Goal: Transaction & Acquisition: Purchase product/service

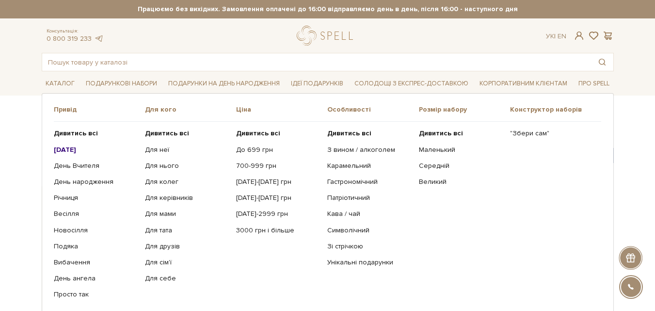
click at [152, 148] on link "Для неї" at bounding box center [187, 149] width 84 height 9
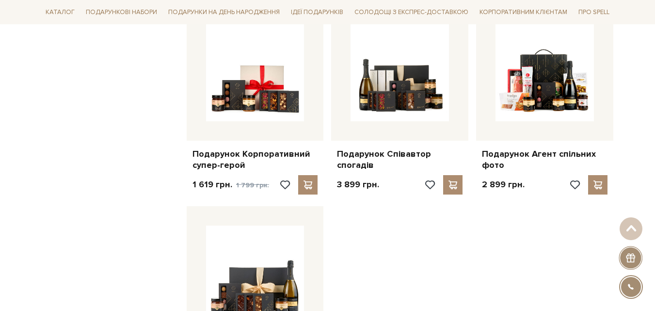
scroll to position [970, 0]
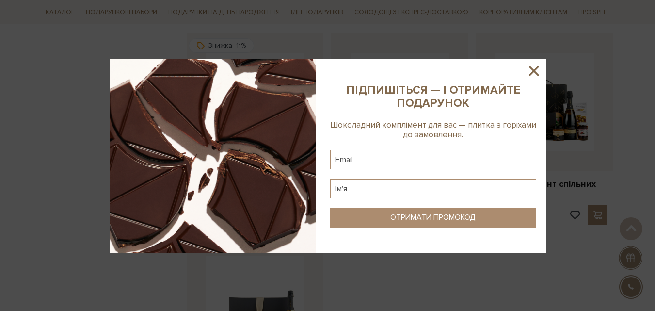
click at [537, 67] on icon at bounding box center [534, 71] width 10 height 10
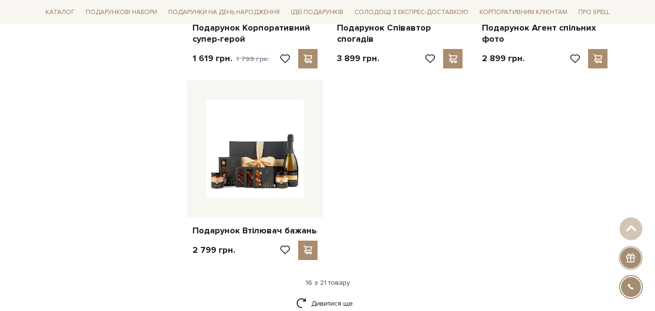
scroll to position [1164, 0]
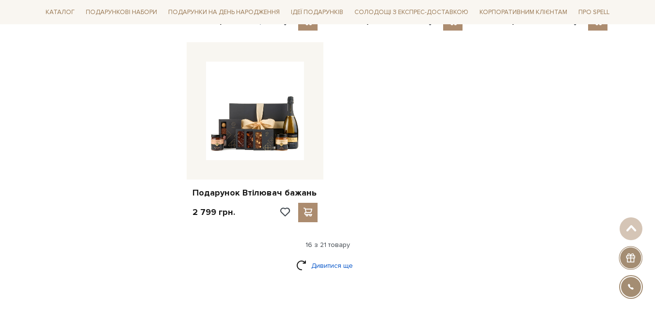
click at [319, 257] on link "Дивитися ще" at bounding box center [327, 265] width 63 height 17
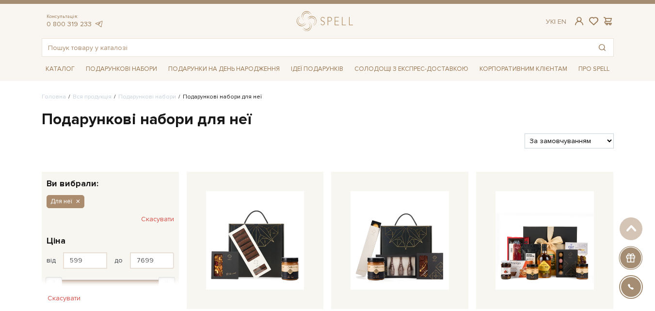
scroll to position [0, 0]
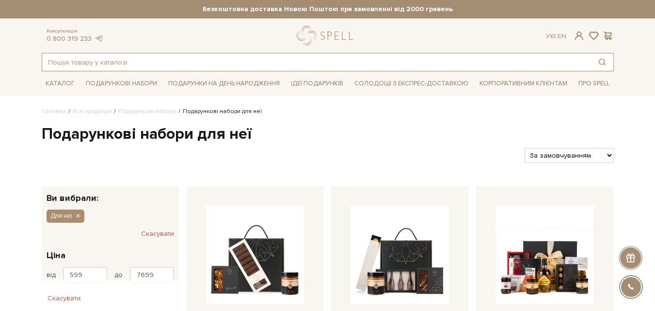
click at [99, 62] on input "text" at bounding box center [316, 61] width 549 height 17
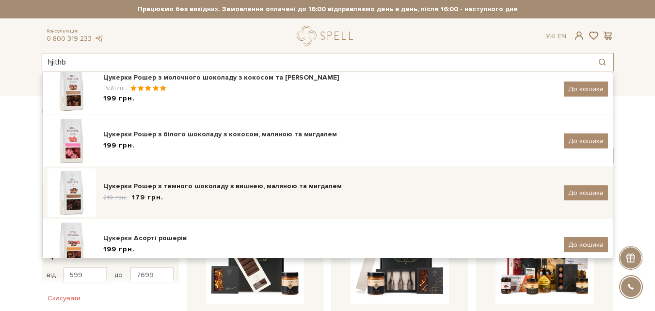
scroll to position [42, 0]
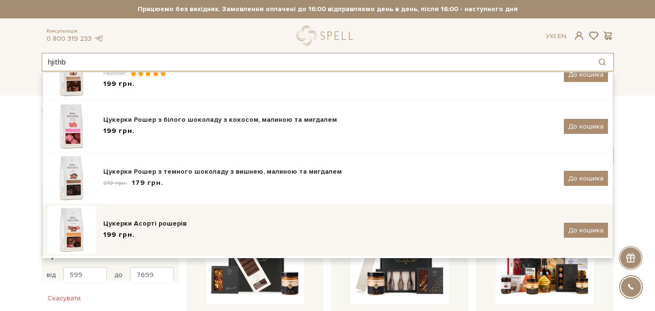
type input "hjithb"
click at [79, 231] on img at bounding box center [72, 230] width 48 height 48
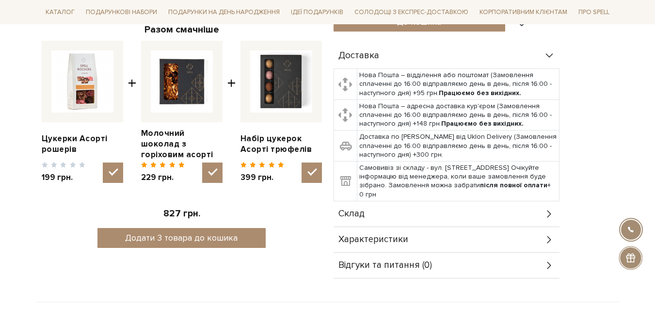
scroll to position [339, 0]
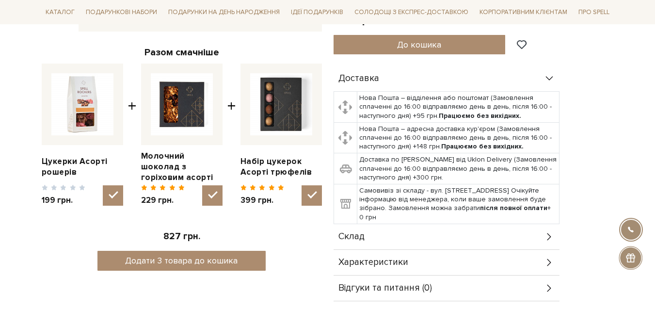
click at [353, 237] on span "Склад" at bounding box center [351, 236] width 26 height 9
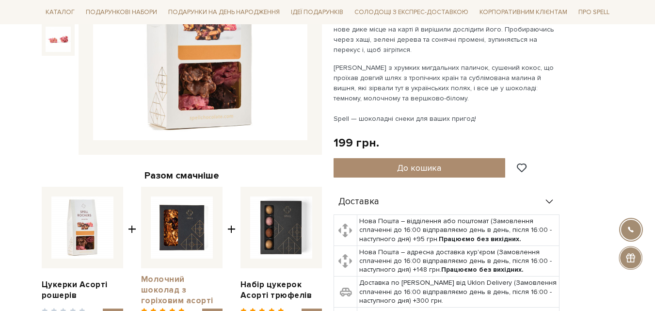
scroll to position [48, 0]
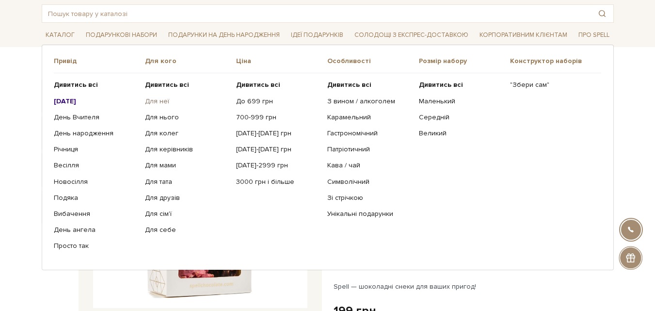
click at [158, 99] on link "Для неї" at bounding box center [187, 101] width 84 height 9
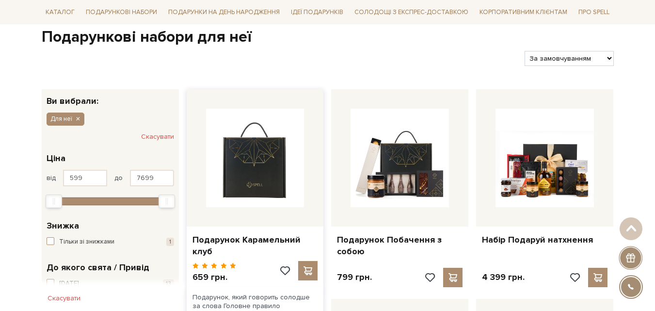
click at [256, 177] on img at bounding box center [255, 158] width 98 height 98
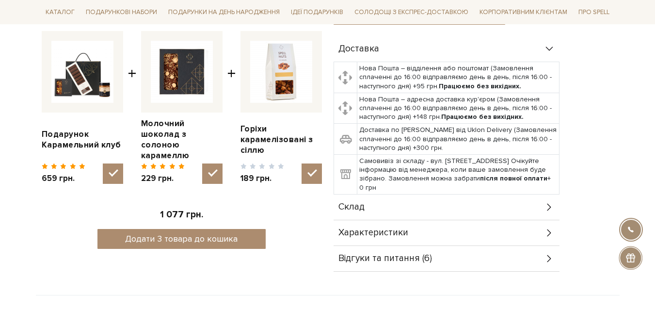
scroll to position [388, 0]
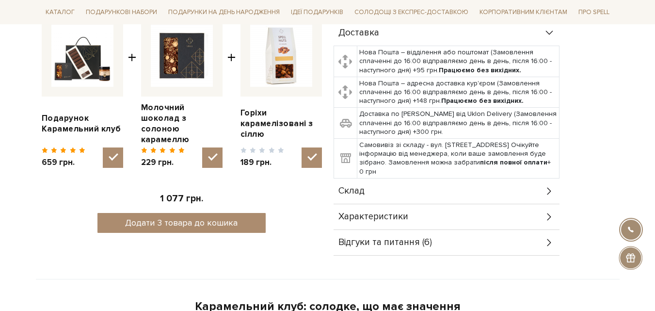
click at [354, 188] on span "Склад" at bounding box center [351, 191] width 26 height 9
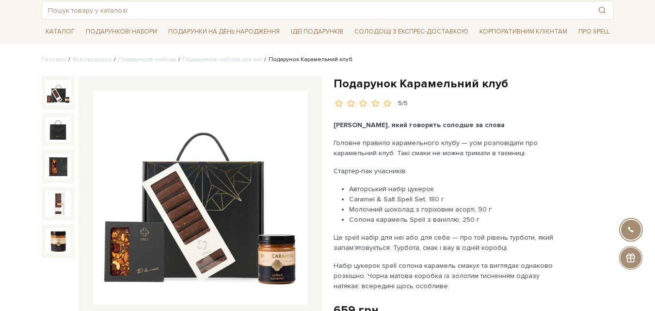
scroll to position [48, 0]
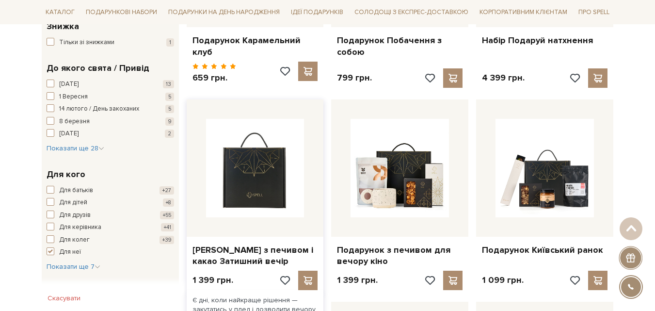
scroll to position [388, 0]
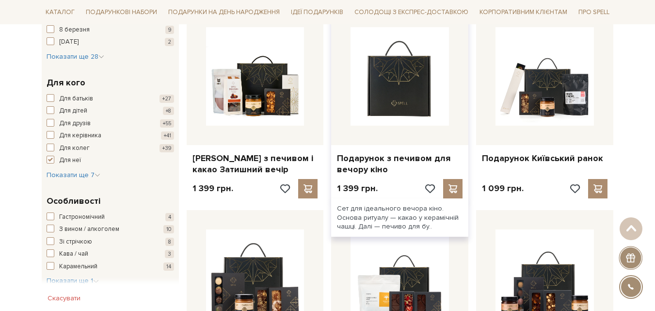
click at [414, 86] on img at bounding box center [400, 76] width 98 height 98
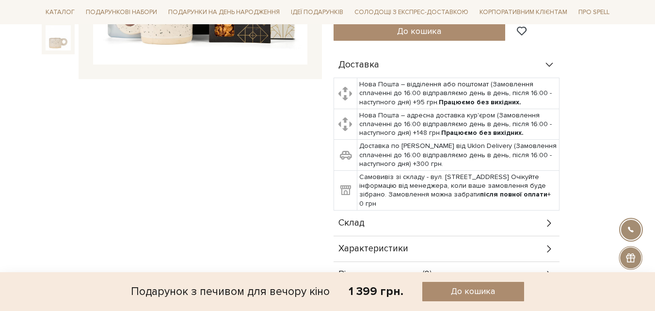
scroll to position [291, 0]
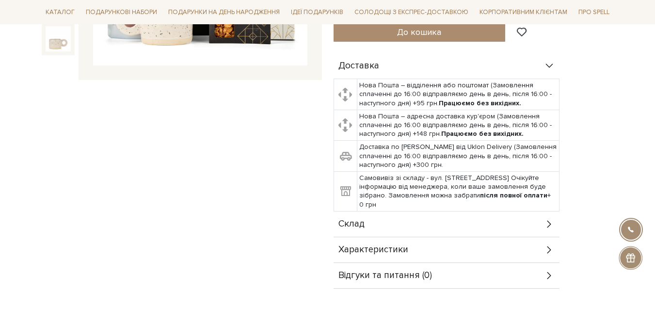
click at [365, 215] on div "Склад" at bounding box center [447, 223] width 226 height 25
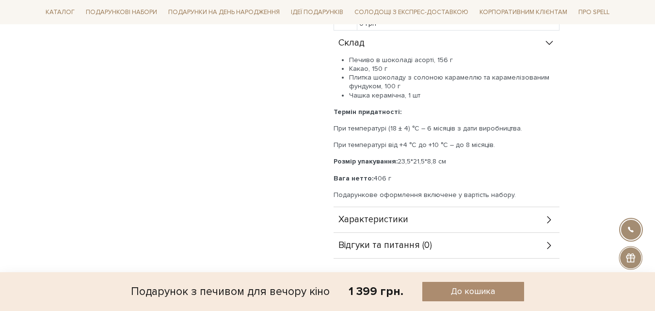
scroll to position [436, 0]
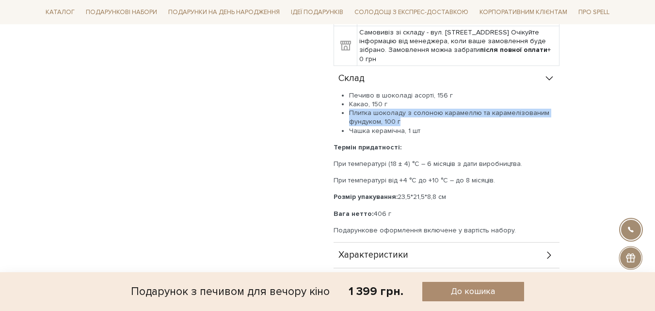
drag, startPoint x: 403, startPoint y: 112, endPoint x: 342, endPoint y: 103, distance: 62.3
click at [349, 109] on li "Плитка шоколаду з солоною карамеллю та карамелізованим фундуком, 100 г" at bounding box center [454, 117] width 210 height 17
copy li "Плитка шоколаду з солоною карамеллю та карамелізованим фундуком, 100 г"
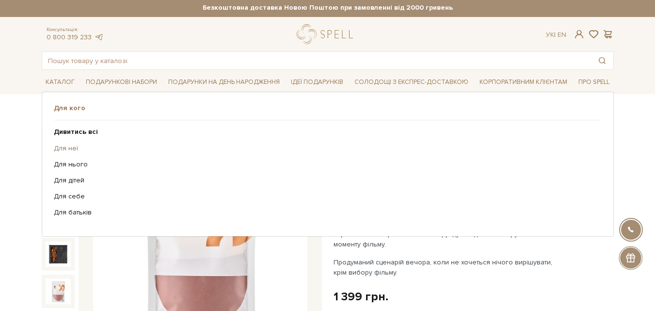
scroll to position [0, 0]
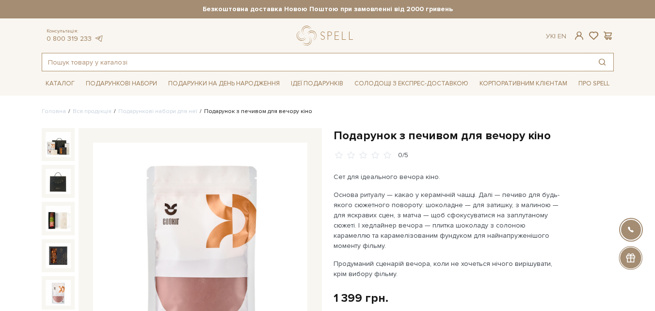
click at [158, 59] on input "text" at bounding box center [316, 61] width 549 height 17
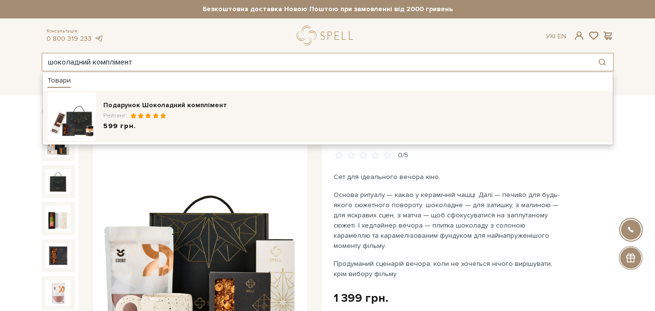
type input "шоколадний комплімент"
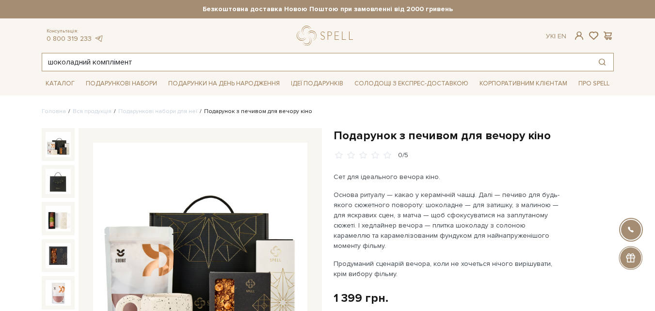
click at [154, 63] on input "шоколадний комплімент" at bounding box center [316, 61] width 549 height 17
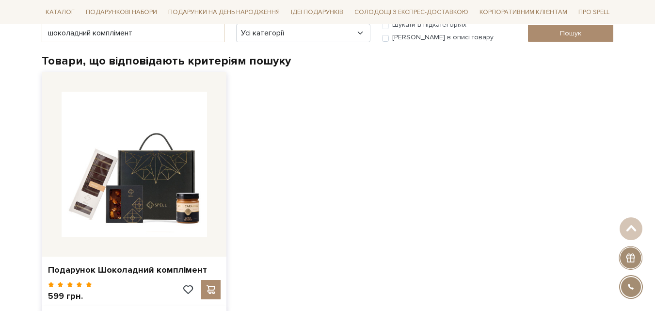
scroll to position [242, 0]
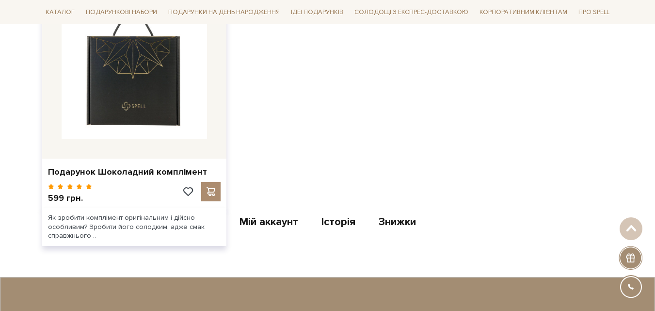
click at [99, 92] on img at bounding box center [134, 66] width 145 height 145
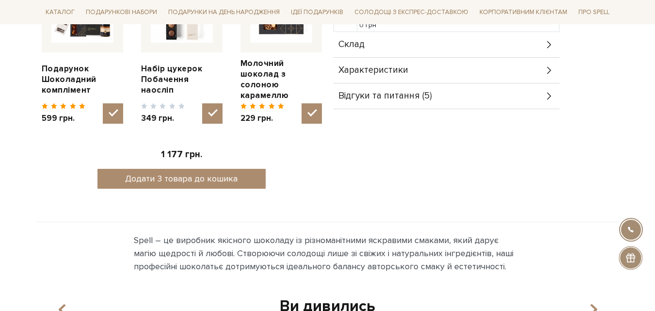
scroll to position [436, 0]
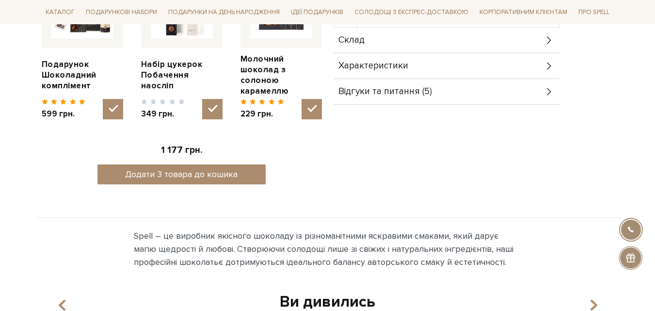
click at [360, 43] on span "Склад" at bounding box center [351, 40] width 26 height 9
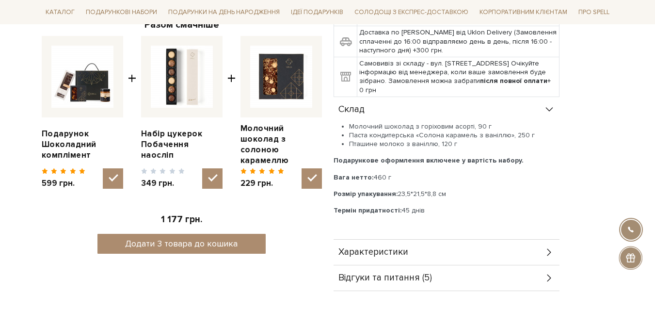
scroll to position [339, 0]
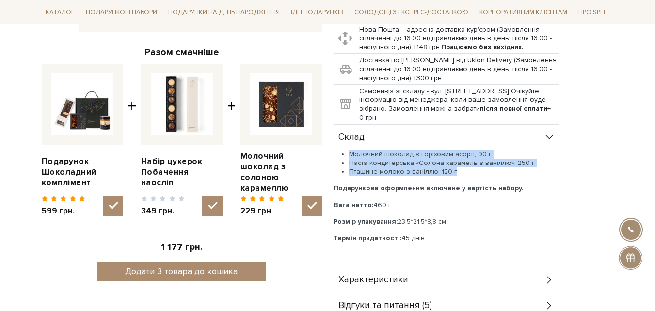
drag, startPoint x: 435, startPoint y: 170, endPoint x: 329, endPoint y: 151, distance: 107.3
click at [329, 151] on div "Подарунок Шоколадний комплімент [DATE] грн. Оплата частинами: Немає в наявності…" at bounding box center [474, 54] width 292 height 530
click at [372, 162] on li "Паста кондитерська «Солона карамель з ваніллю», 250 г" at bounding box center [454, 163] width 210 height 9
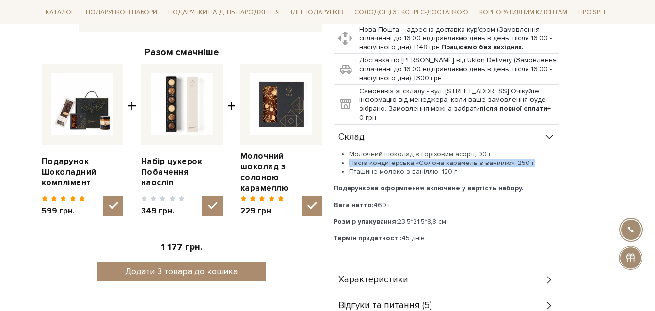
drag, startPoint x: 526, startPoint y: 163, endPoint x: 338, endPoint y: 163, distance: 188.1
click at [338, 163] on ul "Молочний шоколад з горіховим асорті, 90 г Паста кондитерська «Солона карамель з…" at bounding box center [447, 163] width 226 height 27
copy li "Паста кондитерська «Солона карамель з ваніллю», 250 г"
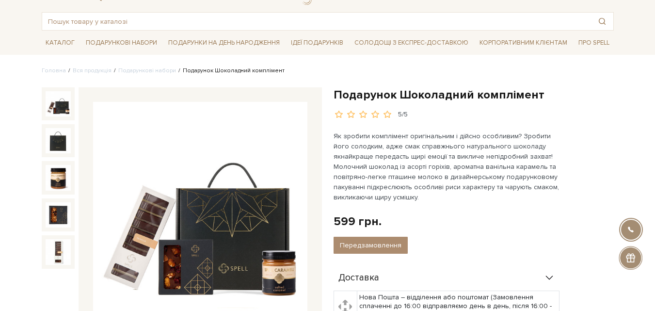
scroll to position [0, 0]
